Goal: Task Accomplishment & Management: Manage account settings

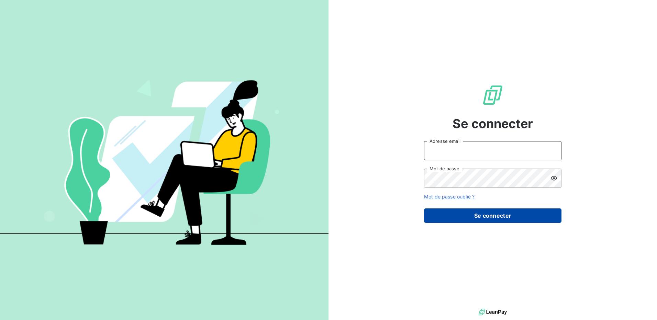
type input "[PERSON_NAME][EMAIL_ADDRESS][DOMAIN_NAME]"
click at [486, 212] on button "Se connecter" at bounding box center [493, 216] width 138 height 14
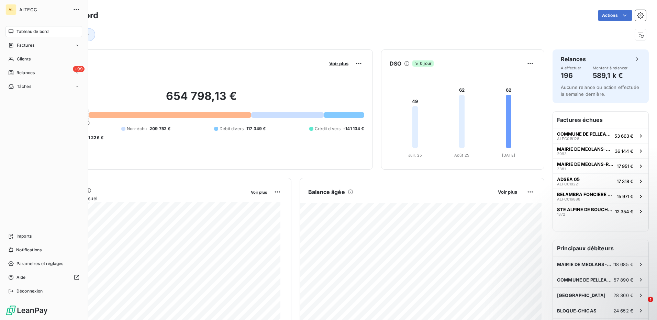
click at [10, 9] on div "AL" at bounding box center [11, 9] width 11 height 11
click at [73, 10] on icon "button" at bounding box center [76, 9] width 7 height 7
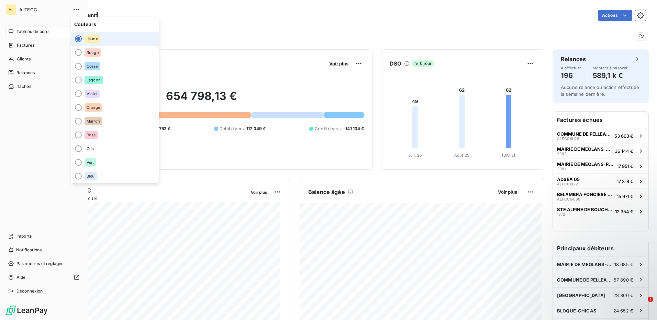
click at [38, 6] on div "ALTECC" at bounding box center [50, 9] width 63 height 11
click at [24, 10] on span "ALTECC" at bounding box center [44, 10] width 50 height 6
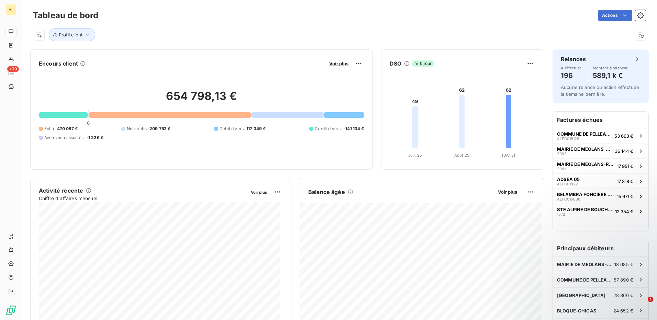
click at [176, 19] on div "Actions" at bounding box center [377, 15] width 540 height 11
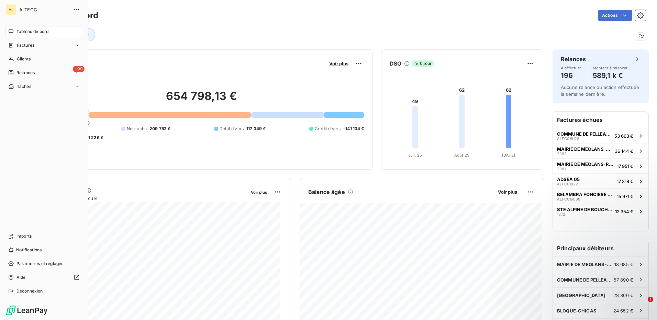
click at [35, 33] on span "Tableau de bord" at bounding box center [33, 32] width 32 height 6
click at [36, 46] on div "Factures" at bounding box center [44, 45] width 77 height 11
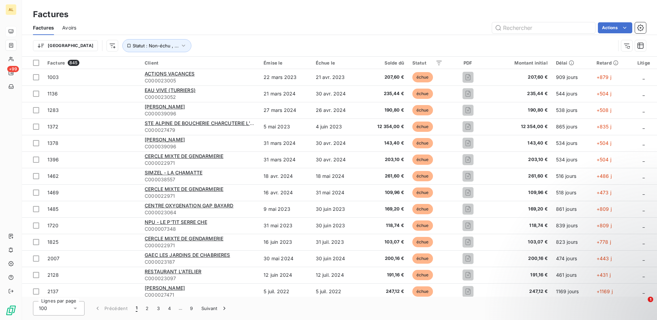
click at [202, 22] on div "Actions" at bounding box center [366, 27] width 562 height 11
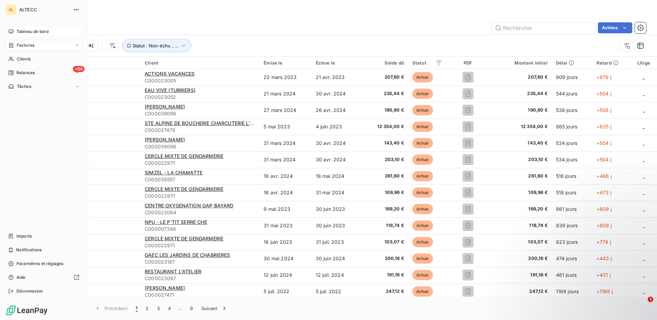
click at [27, 32] on span "Tableau de bord" at bounding box center [33, 32] width 32 height 6
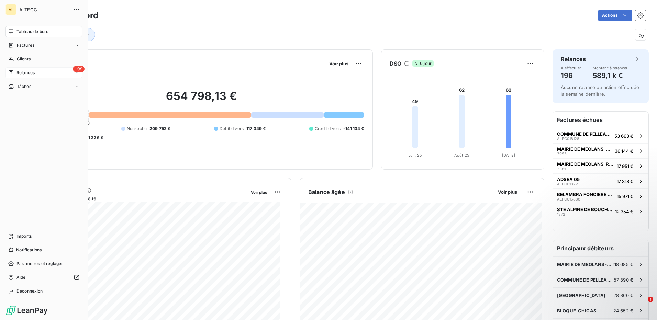
click at [52, 70] on div "+99 Relances" at bounding box center [44, 72] width 77 height 11
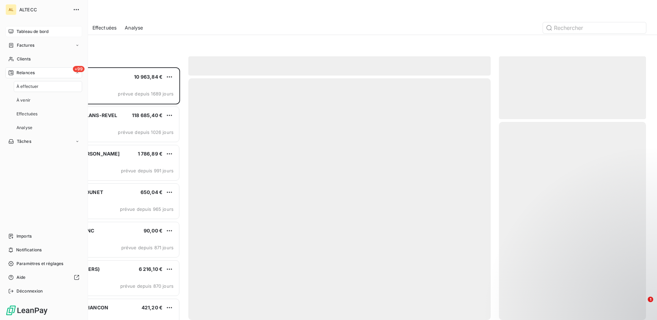
scroll to position [248, 142]
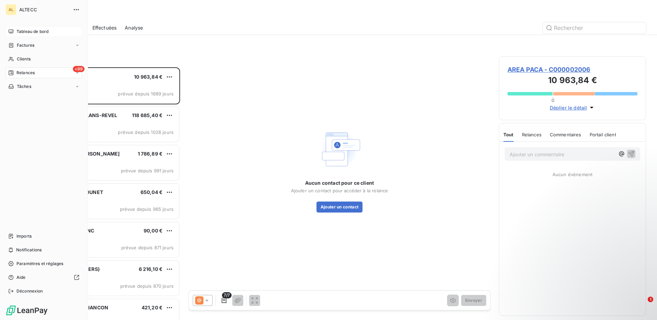
click at [26, 32] on span "Tableau de bord" at bounding box center [33, 32] width 32 height 6
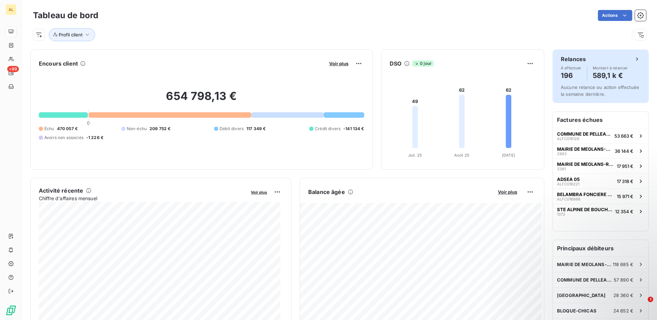
click at [600, 65] on div "Relances À effectuer 196 Montant à relancer 589,1 k €" at bounding box center [601, 68] width 80 height 26
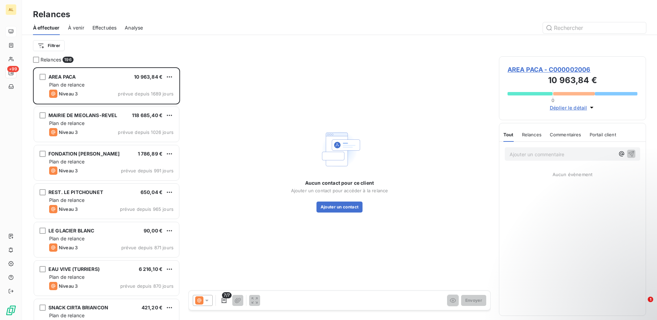
scroll to position [248, 142]
click at [573, 72] on span "AREA PACA - C000002006" at bounding box center [573, 69] width 130 height 9
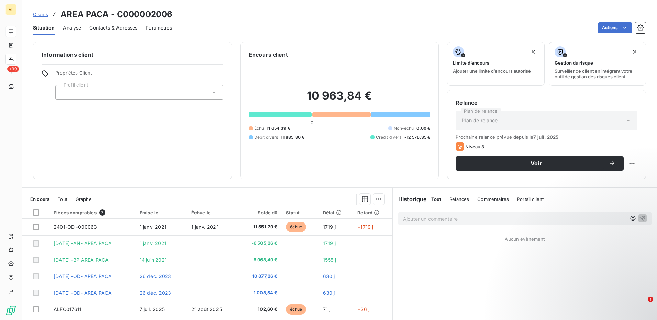
click at [211, 90] on icon at bounding box center [214, 92] width 7 height 7
click at [445, 183] on div "Informations client Propriétés Client Profil client Encours client 10 963,84 € …" at bounding box center [339, 179] width 635 height 283
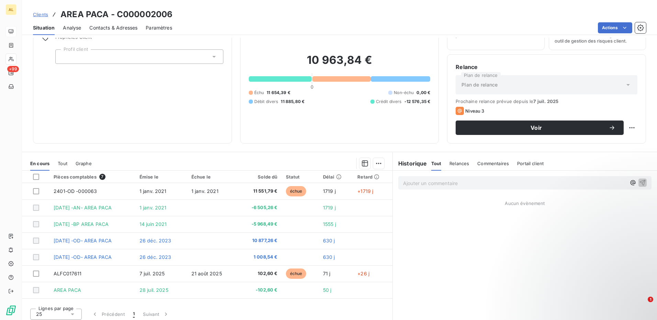
scroll to position [39, 0]
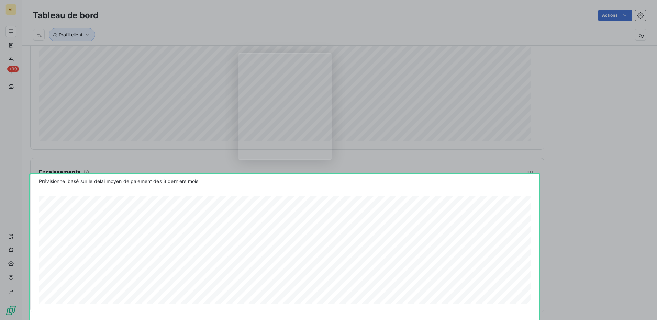
scroll to position [350, 0]
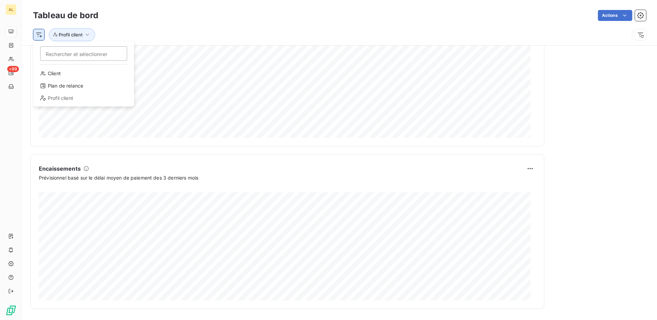
click at [34, 35] on html "AL +99 Tableau de bord Actions Rechercher et sélectionner Client Plan de relanc…" at bounding box center [328, 160] width 657 height 320
click at [69, 89] on div "Plan de relance" at bounding box center [83, 85] width 95 height 11
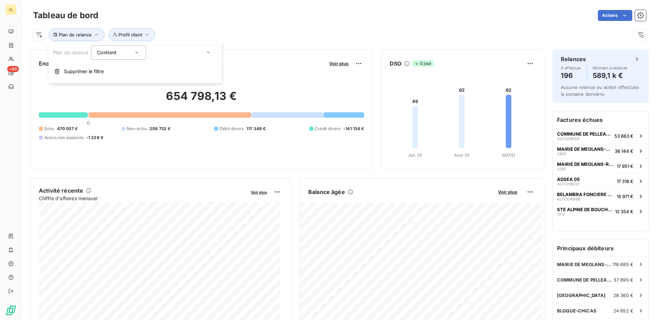
click at [139, 50] on icon at bounding box center [136, 52] width 7 height 7
click at [268, 72] on div "654 798,13 € 0 Échu 470 057 € Non-échu 209 752 € Débit divers 117 349 € Crédit …" at bounding box center [202, 115] width 326 height 92
click at [601, 119] on h6 "Factures échues" at bounding box center [601, 120] width 96 height 17
click at [582, 120] on h6 "Factures échues" at bounding box center [601, 120] width 96 height 17
click at [334, 65] on span "Voir plus" at bounding box center [338, 64] width 19 height 6
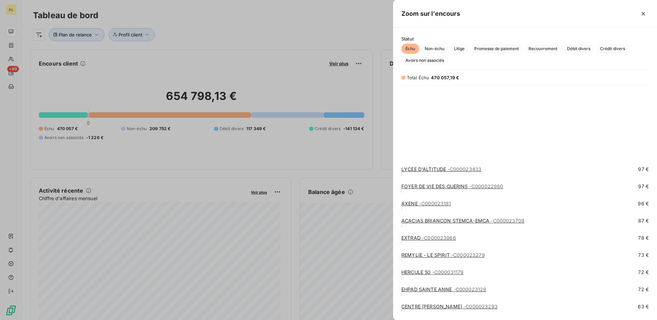
scroll to position [3568, 0]
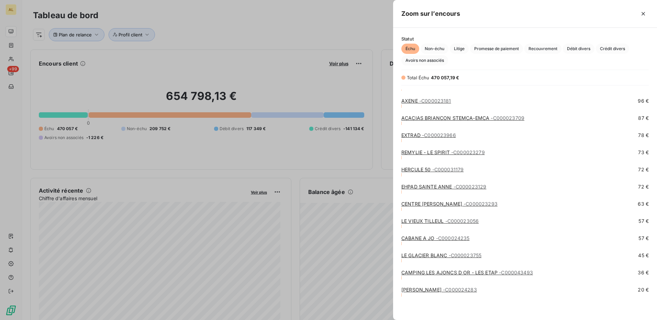
click at [440, 291] on link "[PERSON_NAME] - C000024283" at bounding box center [440, 290] width 76 height 6
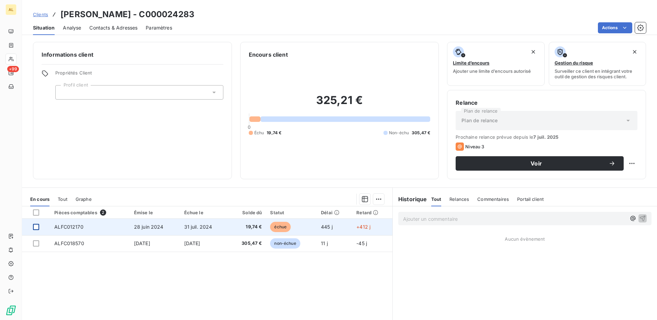
click at [35, 229] on div at bounding box center [36, 227] width 6 height 6
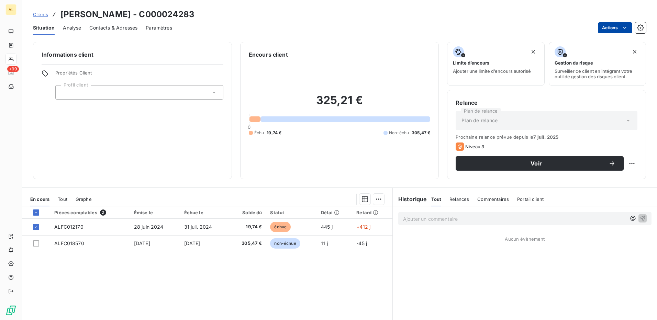
click at [613, 26] on html "AL +99 Clients [PERSON_NAME] - C000024283 Situation Analyse Contacts & Adresses…" at bounding box center [328, 160] width 657 height 320
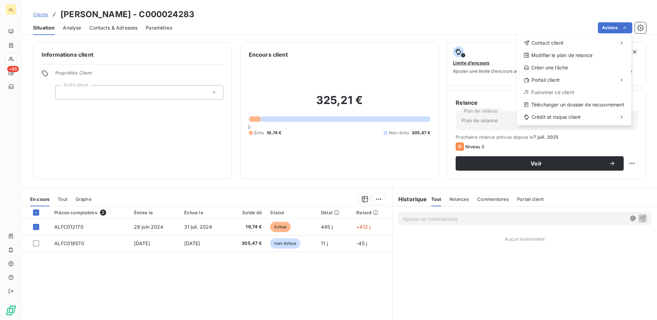
click at [569, 12] on html "AL +99 Clients [PERSON_NAME] - C000024283 Situation Analyse Contacts & Adresses…" at bounding box center [328, 160] width 657 height 320
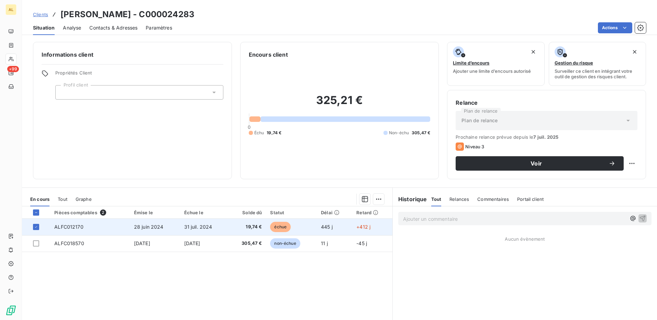
click at [190, 226] on span "31 juil. 2024" at bounding box center [198, 227] width 28 height 6
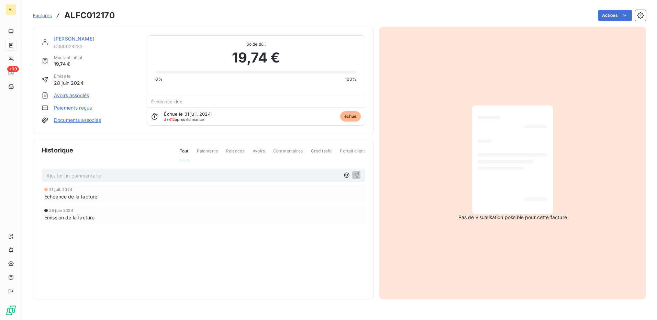
click at [433, 166] on div "Pas de visualisation possible pour cette facture" at bounding box center [513, 163] width 267 height 273
click at [613, 15] on html "AL +99 Factures ALFC012170 Actions [PERSON_NAME] C000024283 Montant initial 19,…" at bounding box center [328, 160] width 657 height 320
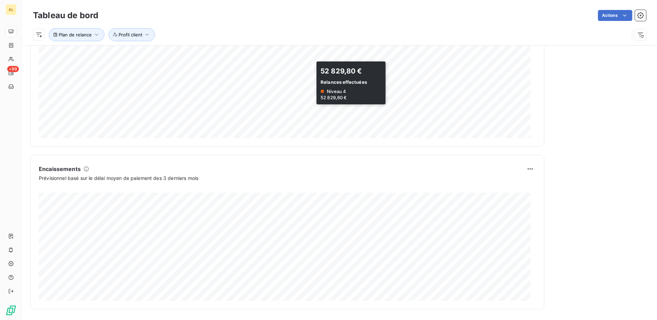
scroll to position [350, 0]
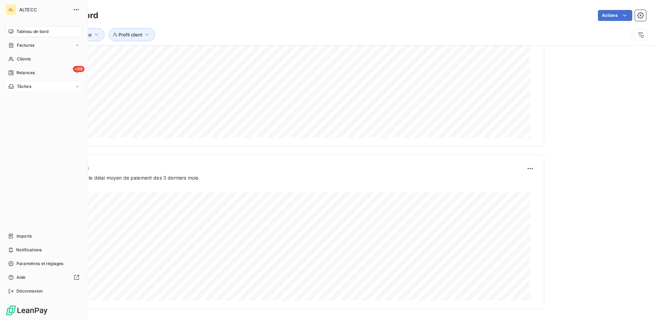
click at [74, 85] on div "Tâches" at bounding box center [44, 86] width 77 height 11
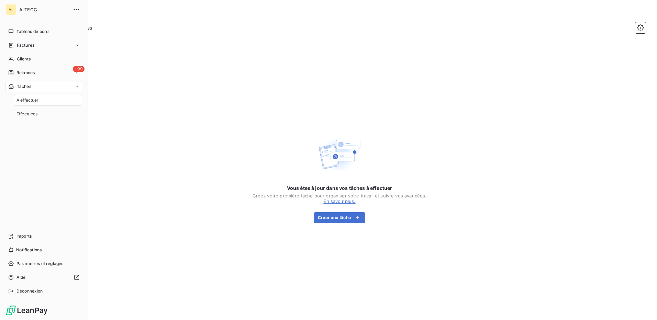
click at [45, 102] on div "À effectuer" at bounding box center [48, 100] width 68 height 11
click at [35, 101] on span "À effectuer" at bounding box center [28, 100] width 22 height 6
click at [35, 116] on span "Effectuées" at bounding box center [27, 114] width 21 height 6
click at [34, 73] on span "Relances" at bounding box center [26, 73] width 18 height 6
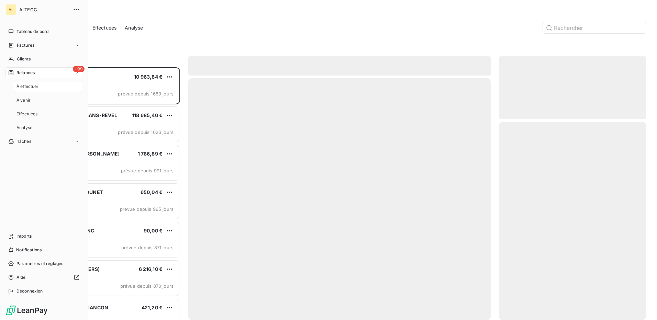
scroll to position [248, 142]
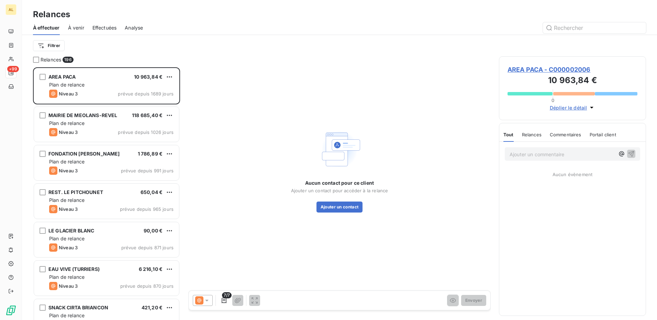
click at [207, 303] on icon at bounding box center [207, 300] width 7 height 7
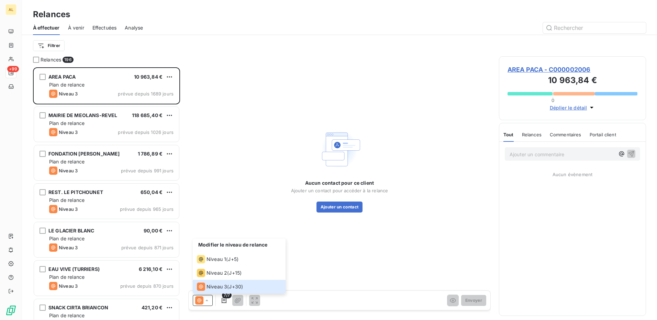
click at [346, 265] on div "Aucun contact pour ce client Ajouter un contact pour accéder à la relance Ajout…" at bounding box center [339, 170] width 303 height 228
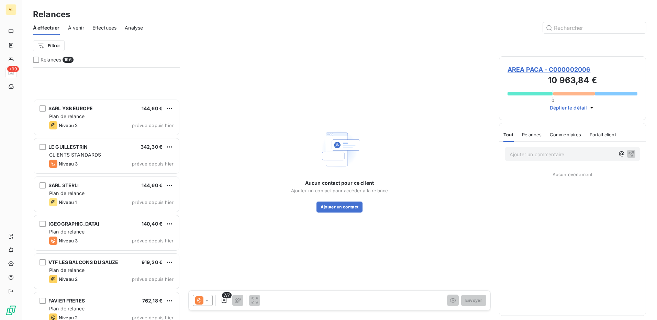
scroll to position [7296, 0]
